Goal: Browse casually

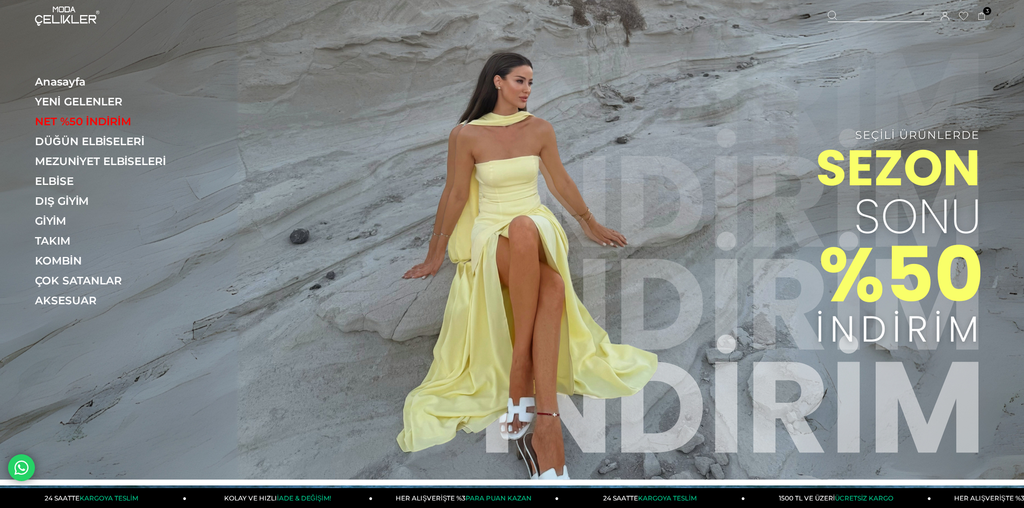
click at [70, 24] on img at bounding box center [67, 15] width 65 height 19
click at [684, 210] on img at bounding box center [512, 240] width 1024 height 480
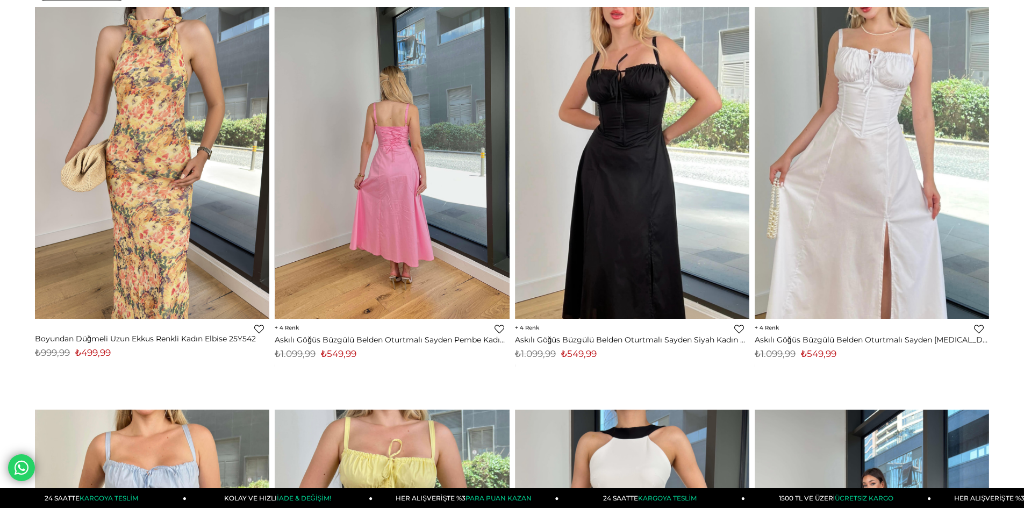
scroll to position [161, 0]
